Goal: Information Seeking & Learning: Learn about a topic

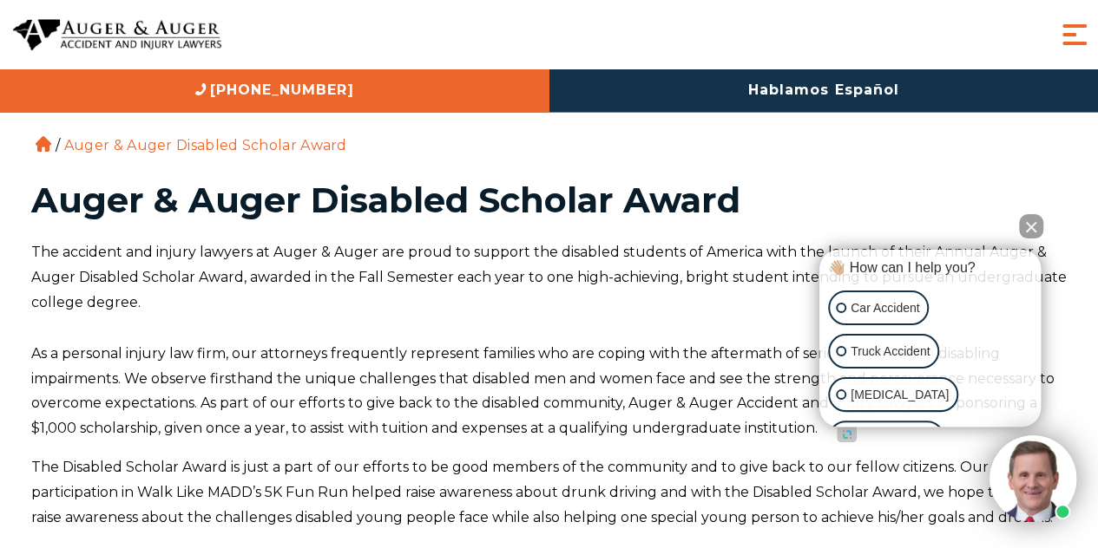
click at [155, 250] on p "The accident and injury lawyers at Auger & Auger are proud to support the disab…" at bounding box center [549, 277] width 1036 height 75
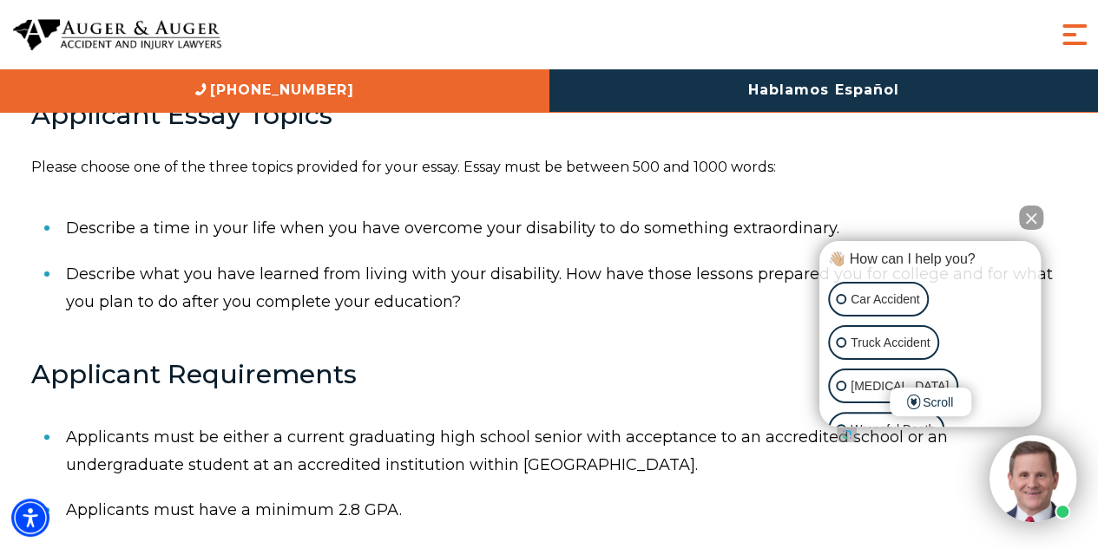
scroll to position [650, 0]
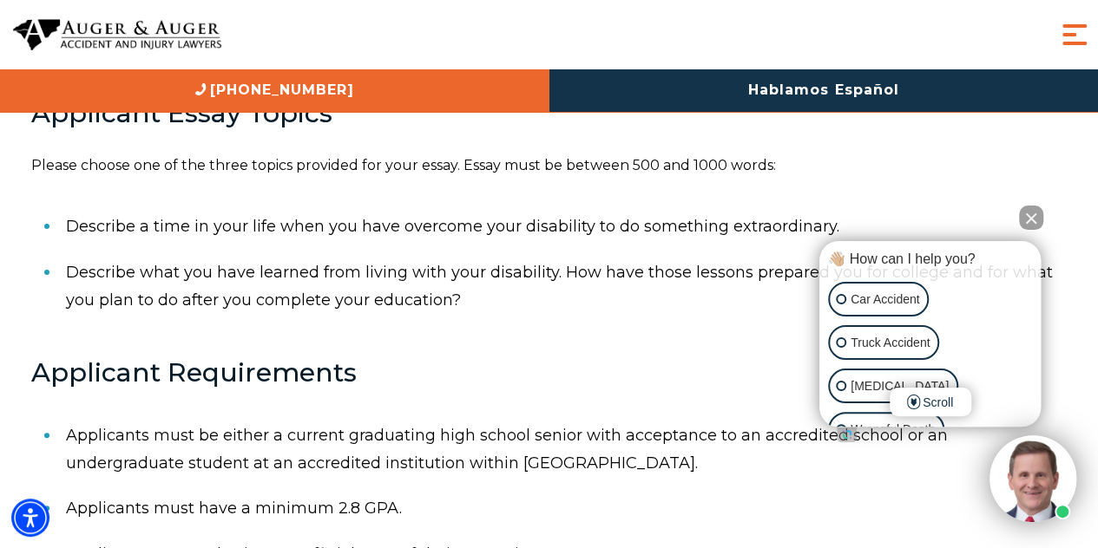
click at [1027, 215] on button "Close Intaker Chat Widget" at bounding box center [1031, 218] width 24 height 24
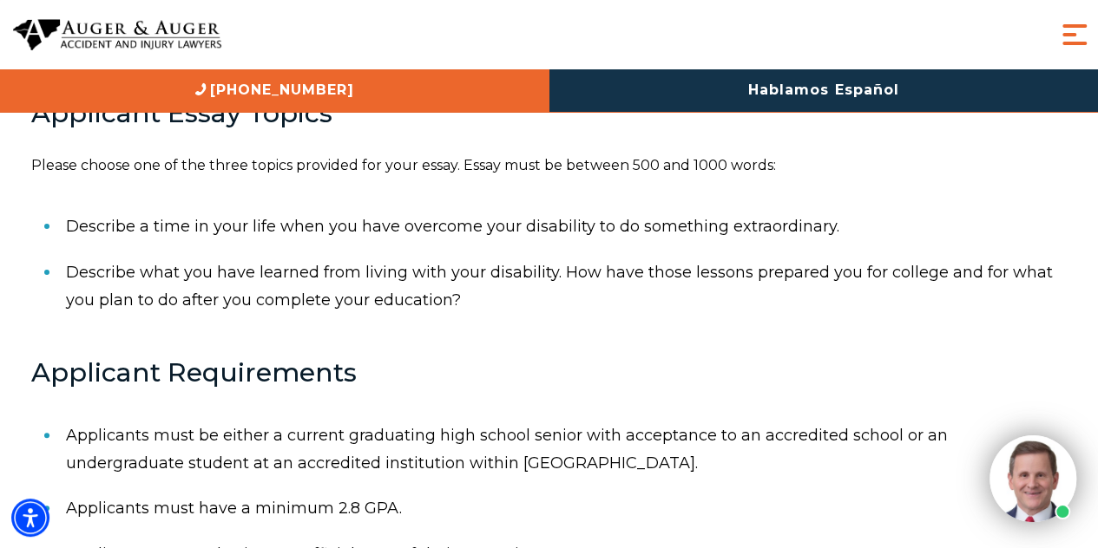
click at [255, 261] on li "Describe what you have learned from living with your disability. How have those…" at bounding box center [566, 287] width 1001 height 74
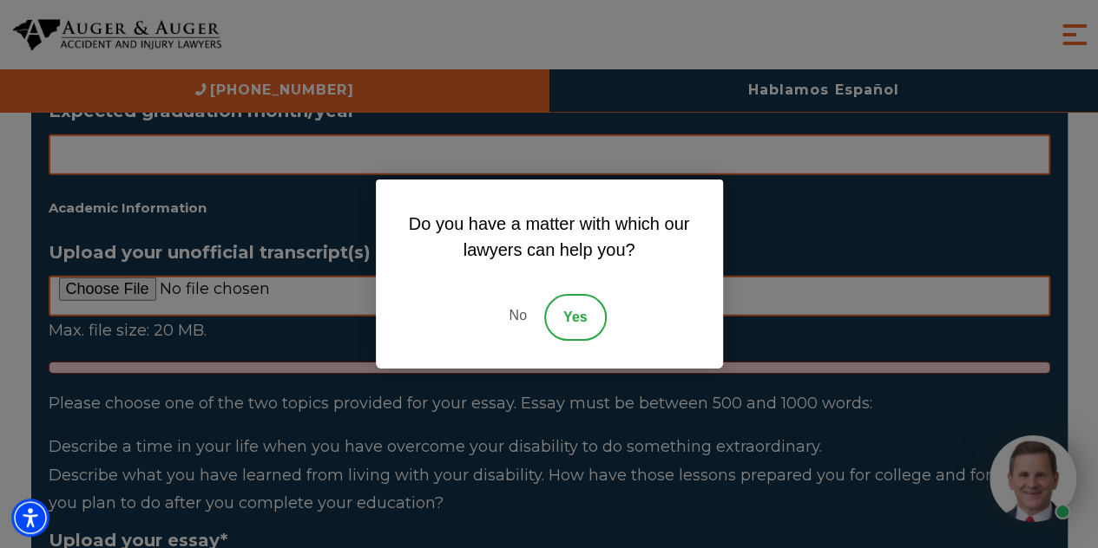
scroll to position [2558, 0]
click at [522, 314] on link "No" at bounding box center [517, 317] width 52 height 47
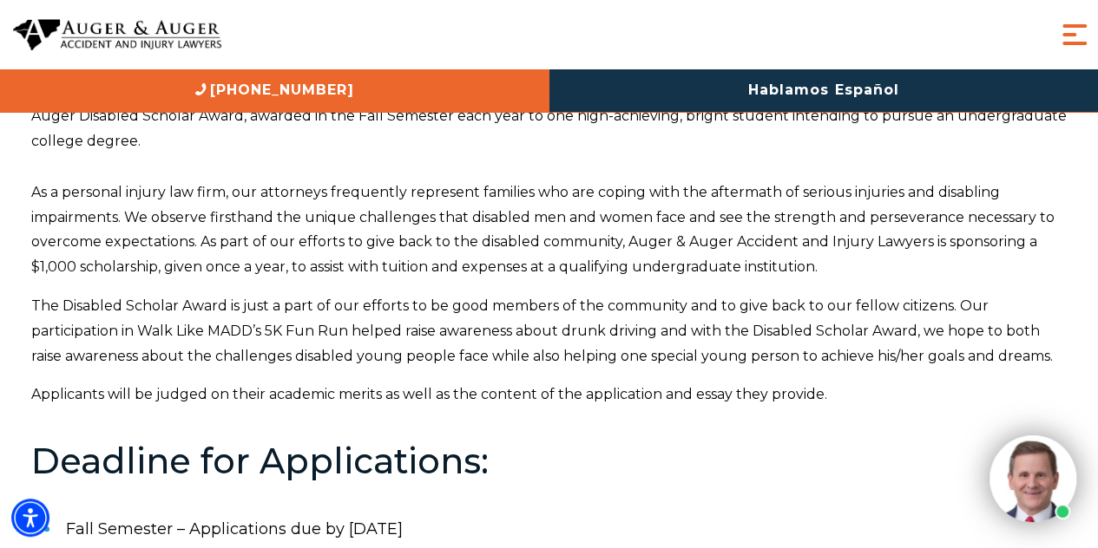
scroll to position [0, 0]
